Goal: Task Accomplishment & Management: Manage account settings

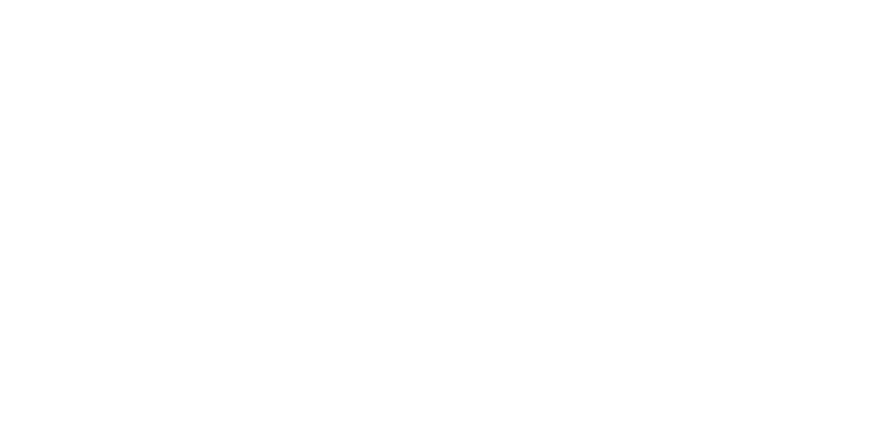
click at [0, 0] on button "Để sau" at bounding box center [0, 0] width 0 height 0
drag, startPoint x: 219, startPoint y: 393, endPoint x: 215, endPoint y: 399, distance: 7.8
click at [218, 5] on html at bounding box center [445, 2] width 891 height 5
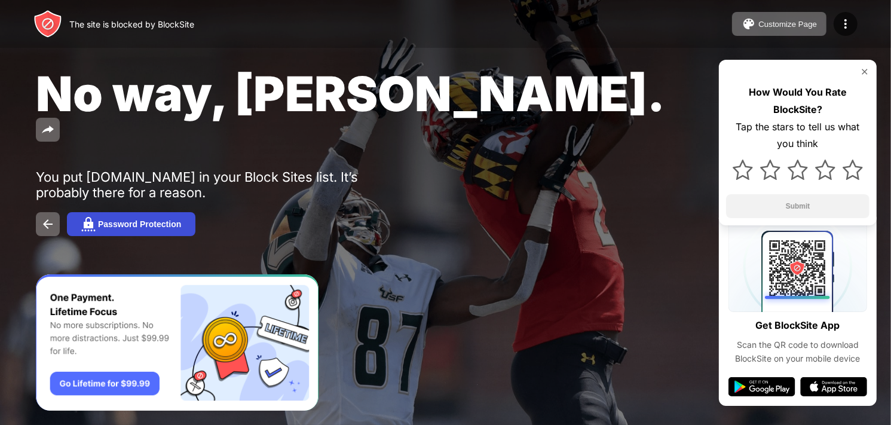
click at [144, 212] on button "Password Protection" at bounding box center [131, 224] width 129 height 24
click at [129, 198] on div at bounding box center [445, 212] width 891 height 425
click at [42, 197] on div at bounding box center [445, 212] width 891 height 425
